Goal: Task Accomplishment & Management: Manage account settings

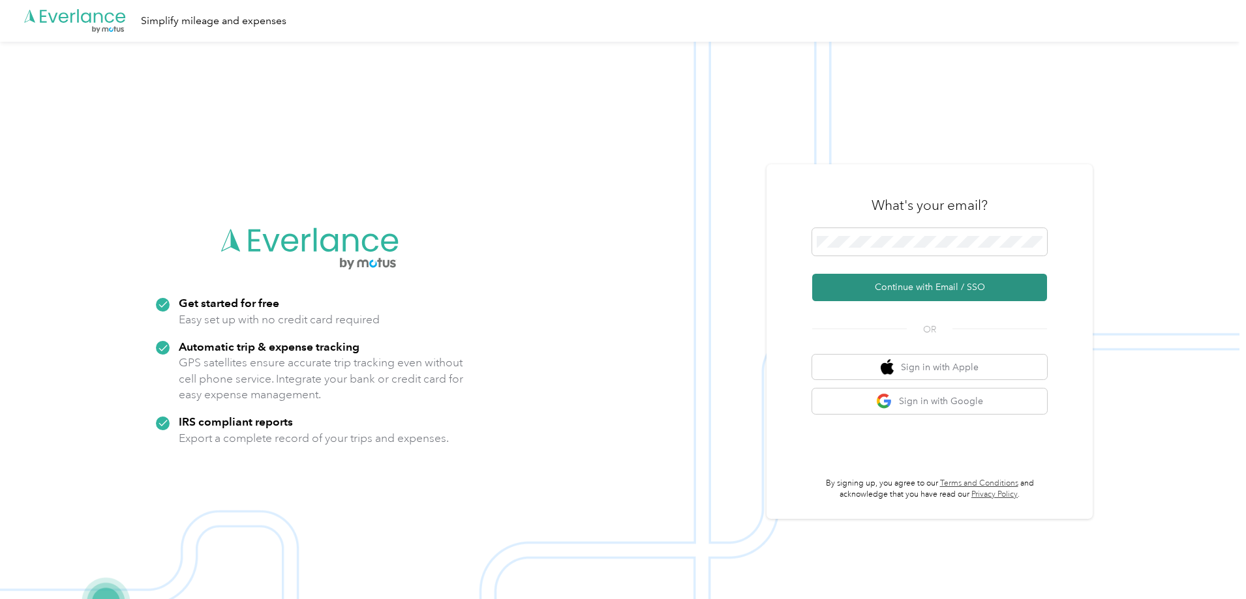
click at [975, 295] on button "Continue with Email / SSO" at bounding box center [929, 287] width 235 height 27
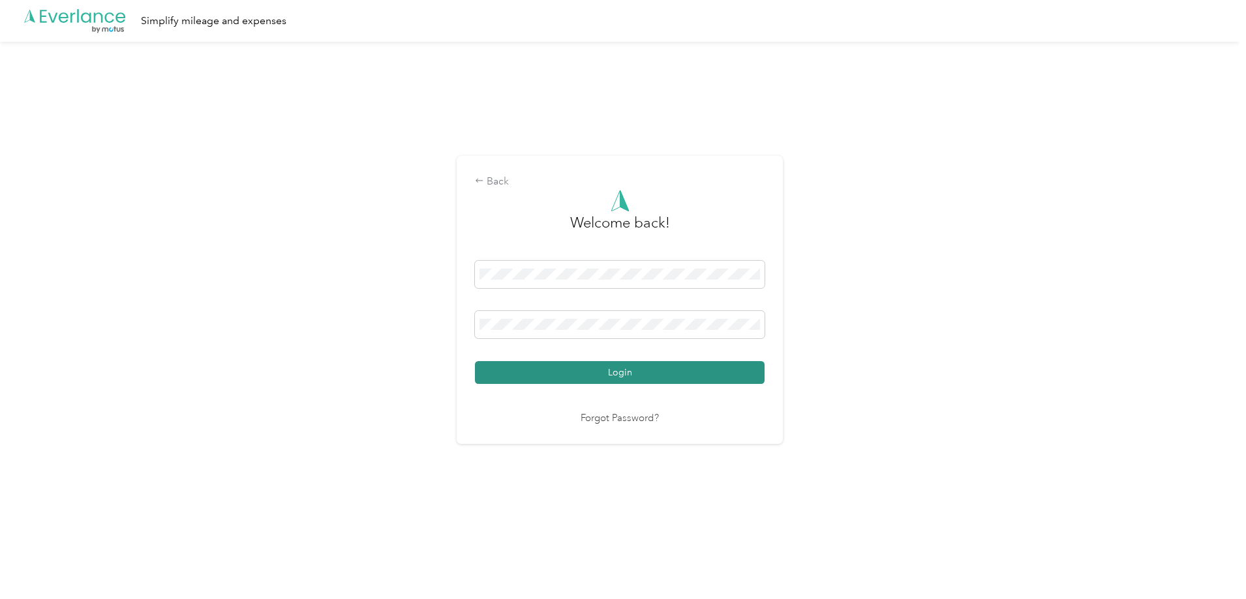
click at [651, 370] on button "Login" at bounding box center [620, 372] width 290 height 23
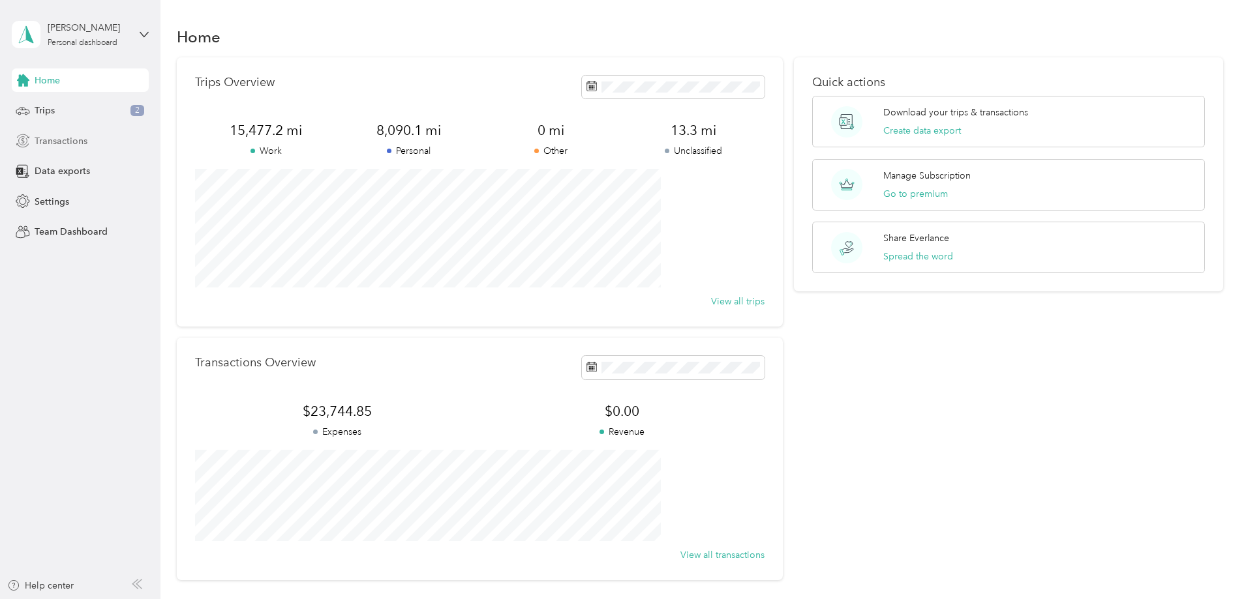
click at [72, 142] on span "Transactions" at bounding box center [61, 141] width 53 height 14
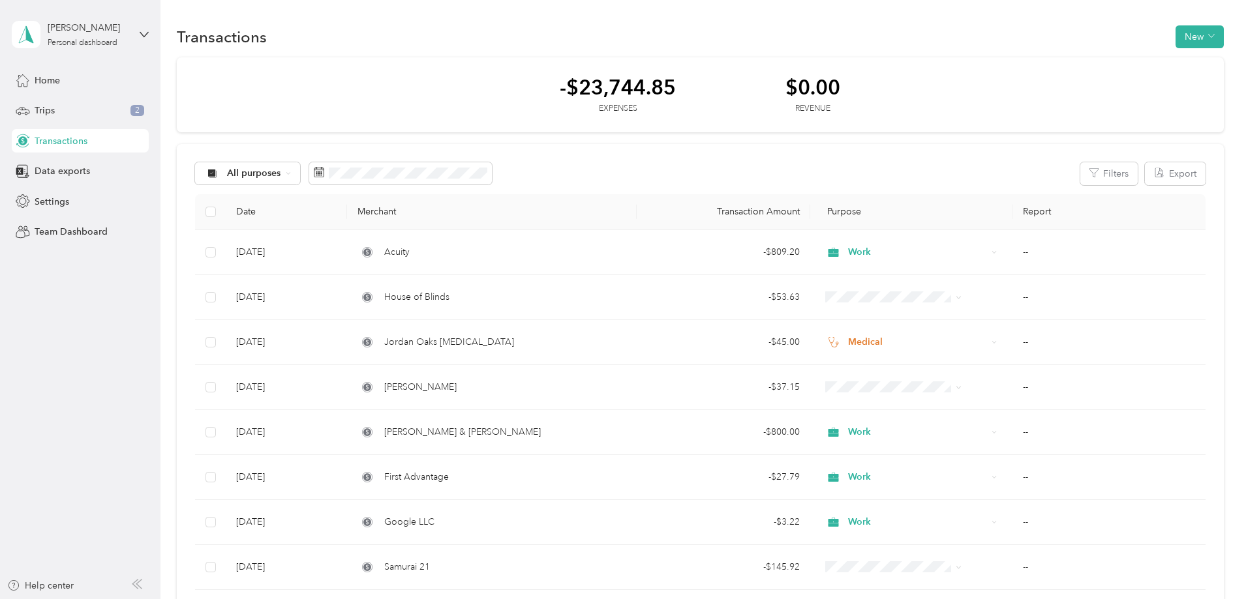
click at [1175, 42] on button "New" at bounding box center [1199, 36] width 48 height 23
click at [1102, 59] on span "Expense" at bounding box center [1105, 62] width 35 height 14
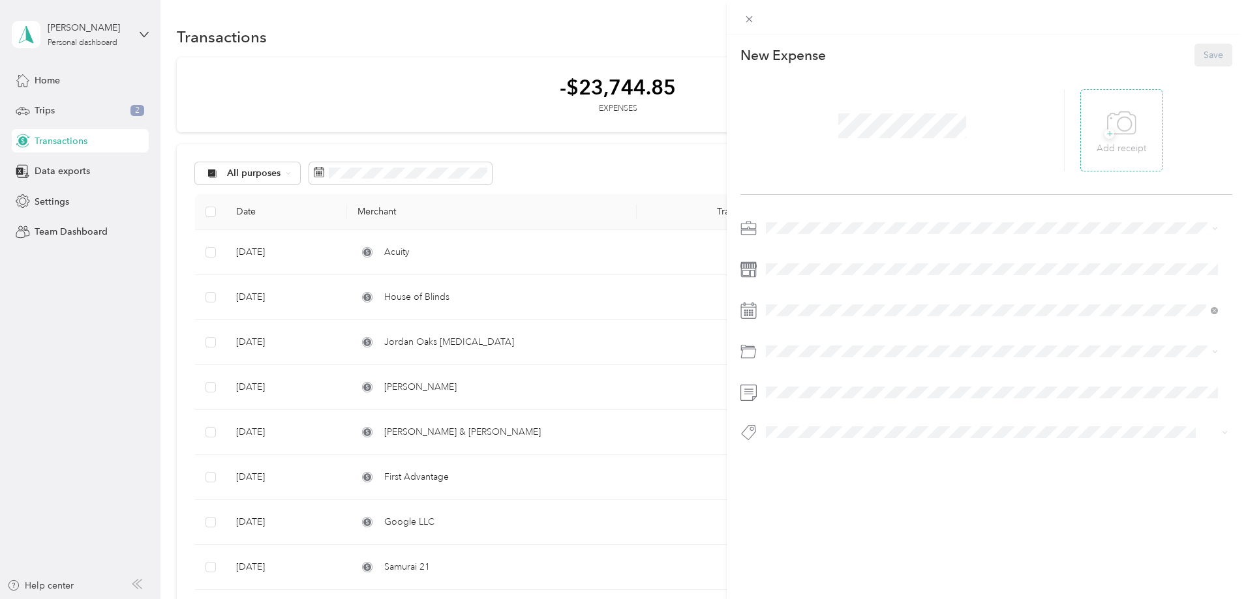
click at [1104, 132] on span "+" at bounding box center [1109, 134] width 10 height 10
click at [819, 220] on span at bounding box center [996, 228] width 471 height 21
click at [798, 247] on div "Work" at bounding box center [991, 244] width 443 height 14
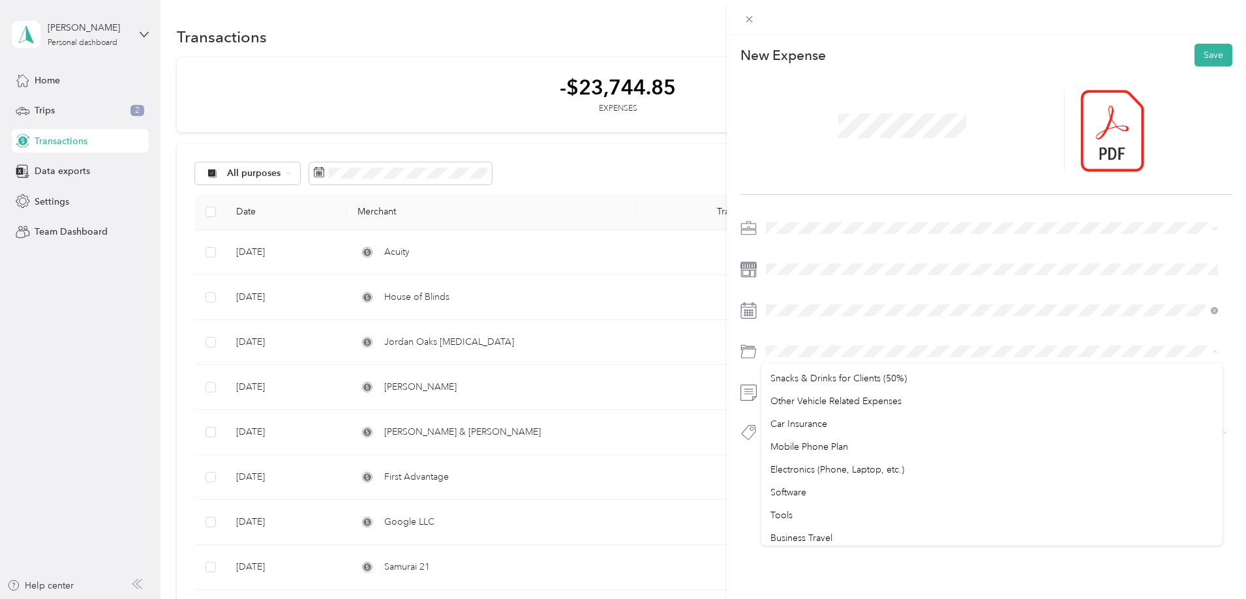
scroll to position [326, 0]
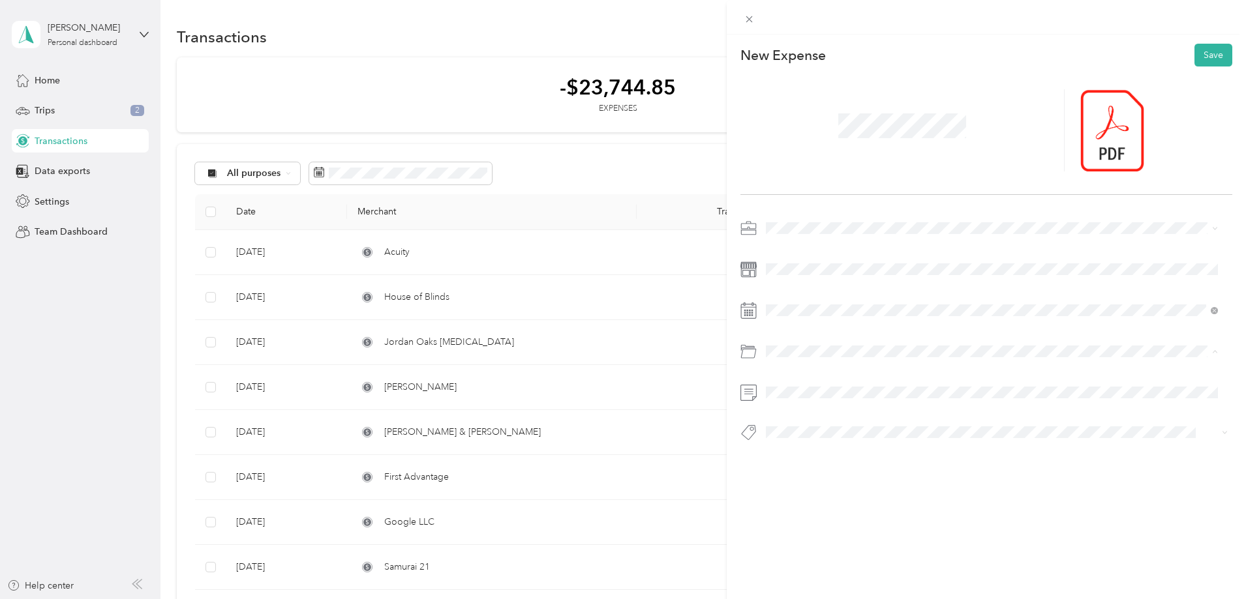
click at [841, 425] on div "Software" at bounding box center [991, 428] width 443 height 14
click at [1203, 53] on button "Save" at bounding box center [1213, 55] width 38 height 23
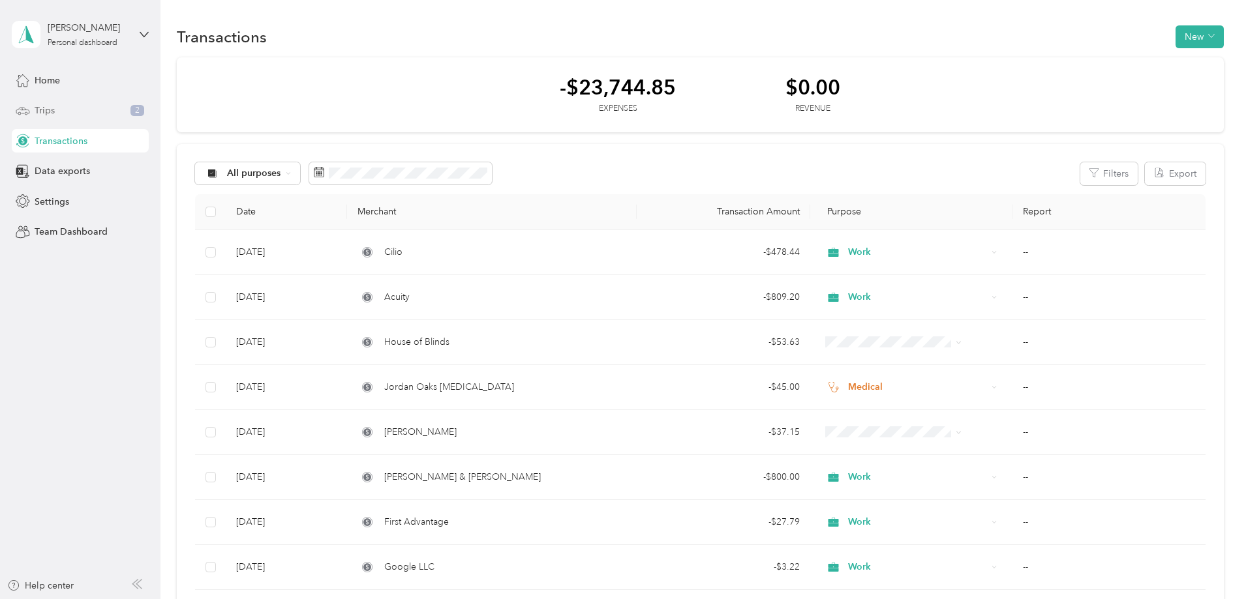
click at [84, 119] on div "Trips 2" at bounding box center [80, 110] width 137 height 23
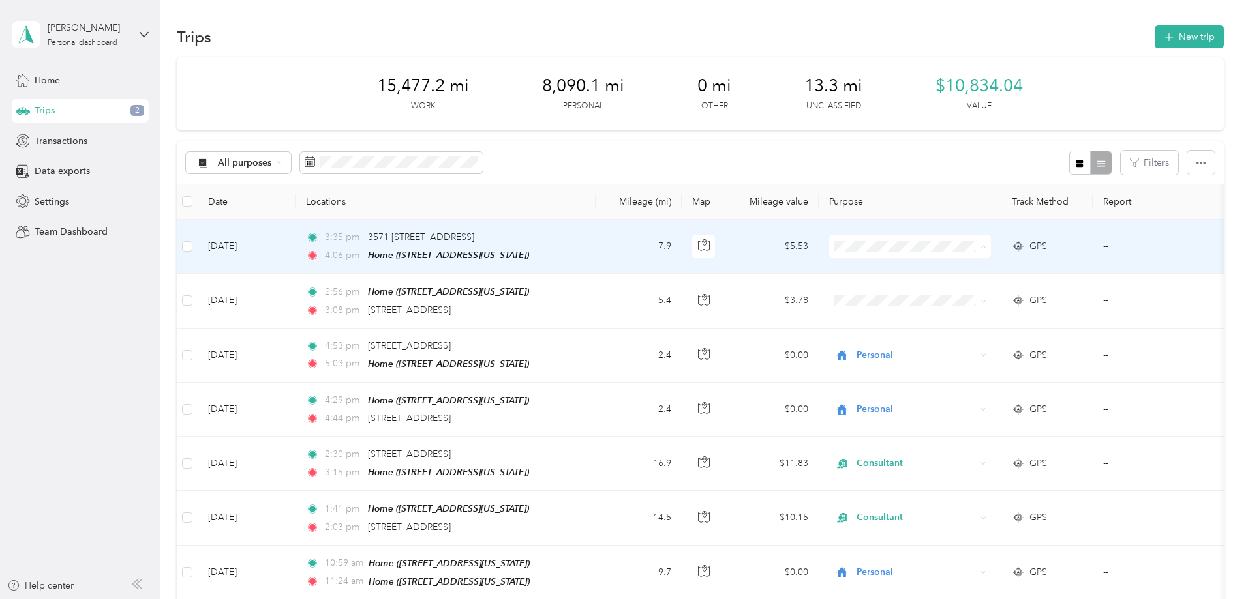
click at [957, 289] on span "Personal" at bounding box center [1008, 294] width 121 height 14
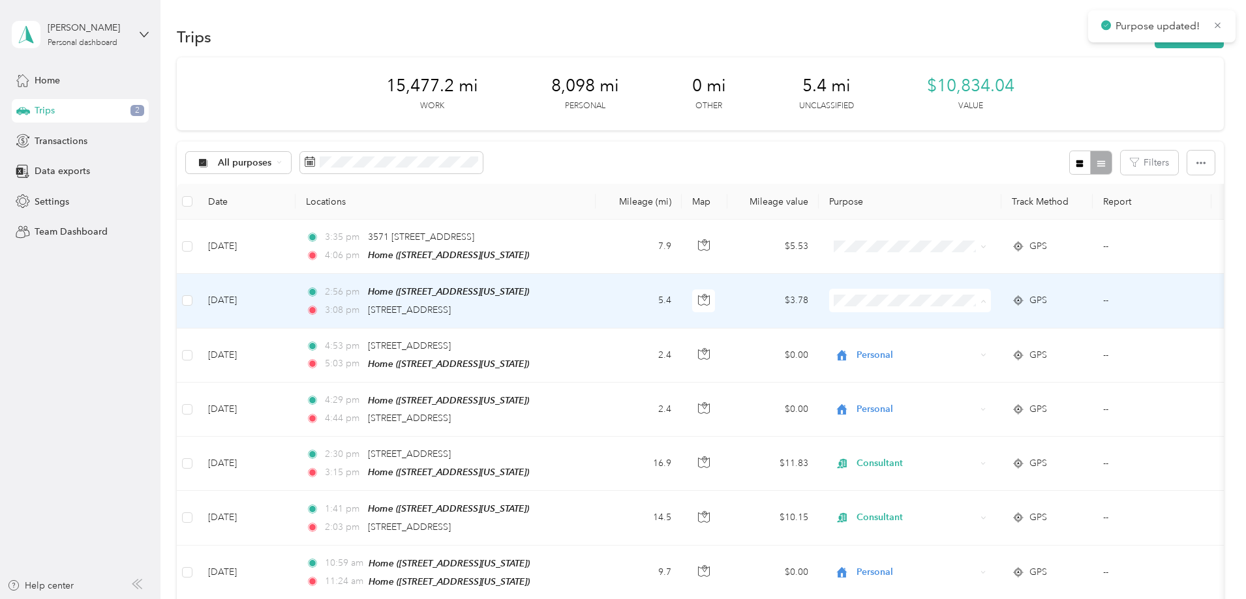
click at [961, 346] on span "Personal" at bounding box center [1008, 347] width 121 height 14
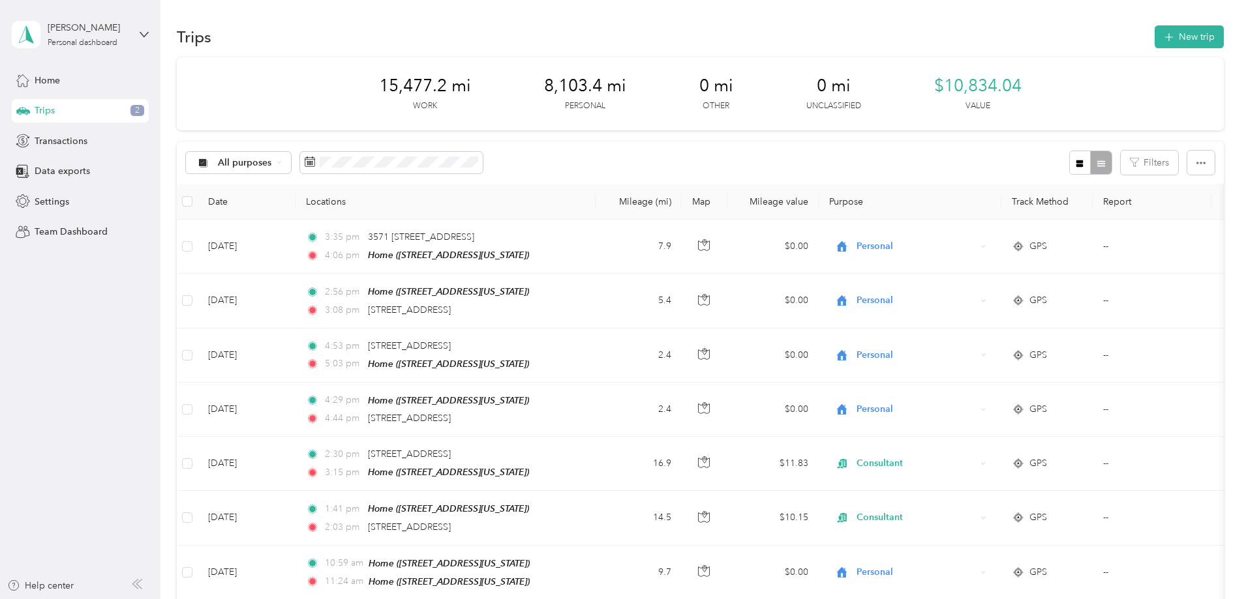
click at [61, 77] on div "Home" at bounding box center [80, 79] width 137 height 23
